Goal: Task Accomplishment & Management: Manage account settings

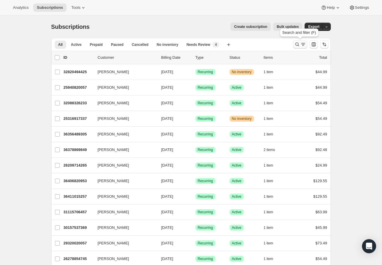
click at [298, 46] on icon "Search and filter results" at bounding box center [297, 44] width 6 height 6
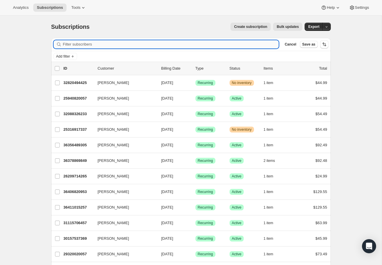
paste input "32926924889"
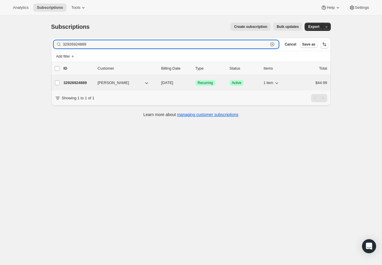
type input "32926924889"
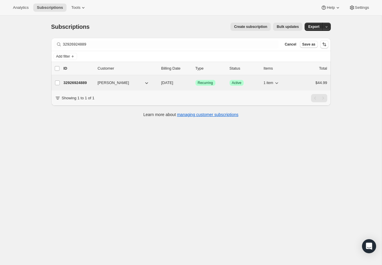
click at [82, 85] on p "32926924889" at bounding box center [78, 83] width 29 height 6
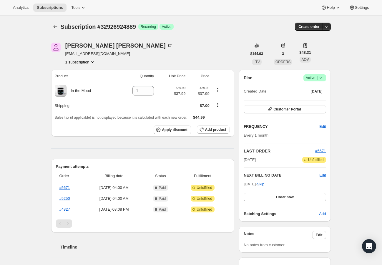
click at [319, 77] on icon at bounding box center [321, 78] width 6 height 6
click at [308, 98] on span "Cancel subscription" at bounding box center [312, 99] width 33 height 4
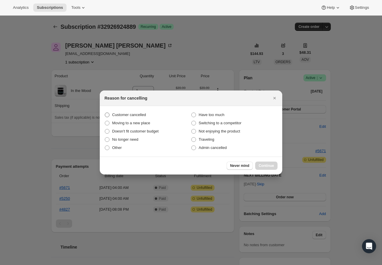
click at [124, 116] on span "Customer cancelled" at bounding box center [129, 115] width 34 height 4
click at [105, 113] on input "Customer cancelled" at bounding box center [105, 113] width 0 height 0
radio input "true"
click at [270, 165] on span "Continue" at bounding box center [265, 165] width 15 height 5
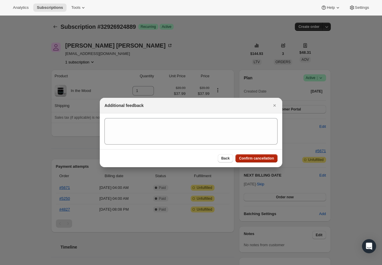
click at [268, 159] on span "Confirm cancellation" at bounding box center [256, 158] width 35 height 5
